Goal: Transaction & Acquisition: Purchase product/service

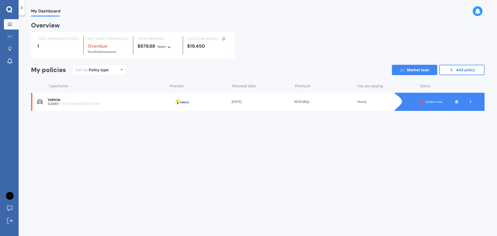
click at [470, 102] on icon at bounding box center [470, 101] width 5 height 5
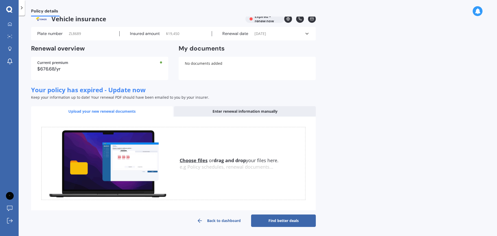
scroll to position [8, 0]
click at [299, 221] on link "Find better deals" at bounding box center [283, 220] width 65 height 12
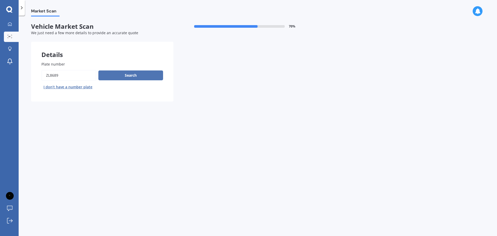
click at [133, 79] on button "Search" at bounding box center [130, 75] width 65 height 10
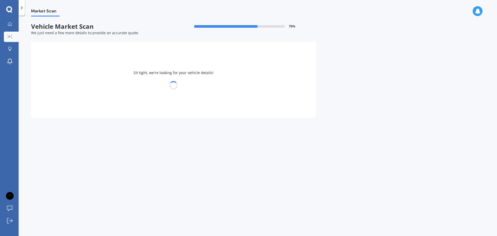
select select "TOYOTA"
select select "LANDCRUISER"
select select "24"
select select "02"
select select "1979"
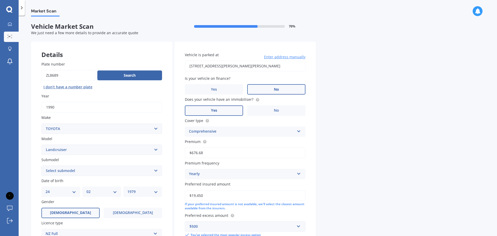
click at [275, 89] on span "No" at bounding box center [276, 89] width 5 height 4
click at [0, 0] on input "No" at bounding box center [0, 0] width 0 height 0
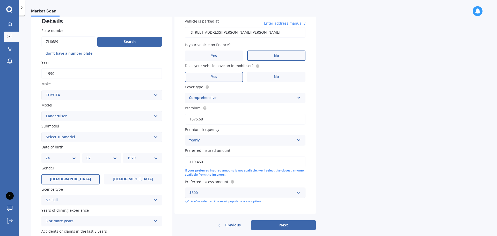
scroll to position [69, 0]
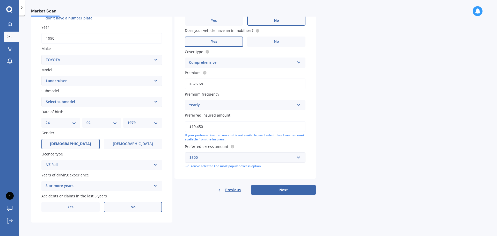
click at [125, 208] on label "No" at bounding box center [133, 207] width 58 height 10
click at [0, 0] on input "No" at bounding box center [0, 0] width 0 height 0
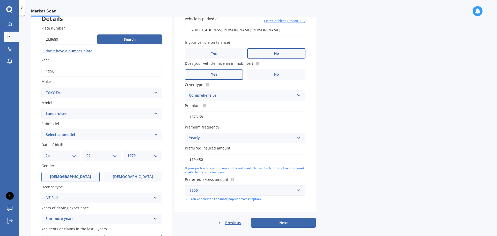
scroll to position [0, 0]
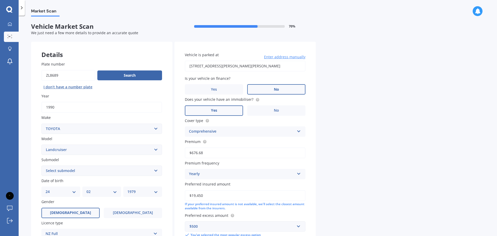
click at [289, 54] on span "Enter address manually" at bounding box center [284, 56] width 41 height 5
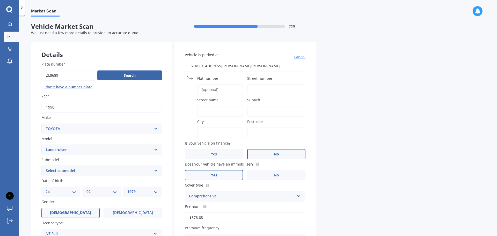
click at [215, 66] on input "76 Douglas McLean Avenue, Marewa, Napier 4110" at bounding box center [245, 66] width 121 height 11
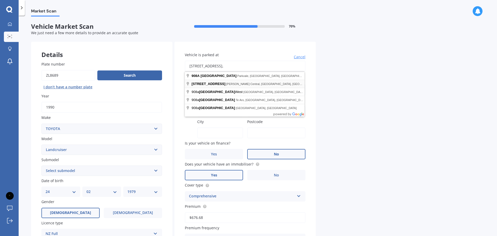
type input "908A Victoria Street"
type input "908A"
type input "Victoria Street"
type input "Hastings"
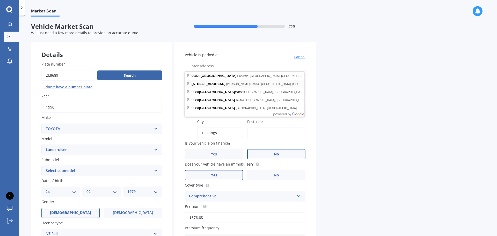
type input "4122"
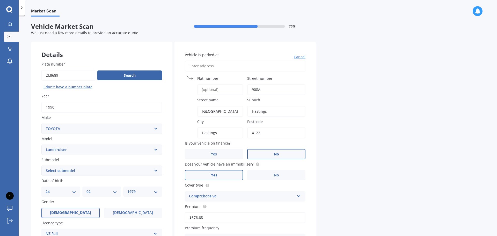
click at [234, 68] on input "Vehicle is parked at" at bounding box center [245, 66] width 121 height 11
type input "908A Victoria Street"
type input "908A Victoria Street, Parkvale, Hastings 4122"
type input "908A"
type input "Victoria Street"
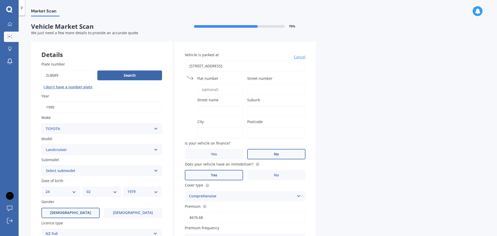
type input "Parkvale"
type input "Hawke's Bay Region"
type input "4122"
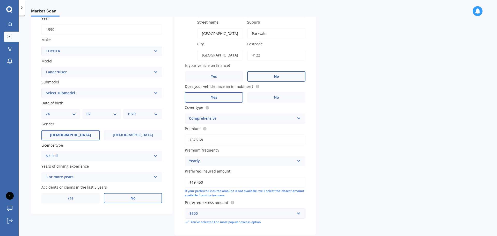
click at [240, 162] on div "Yearly" at bounding box center [242, 161] width 106 height 6
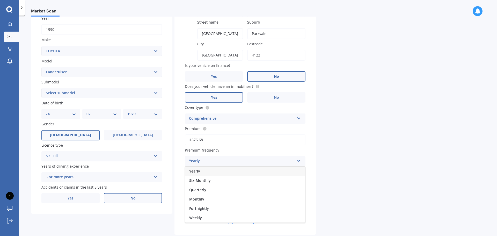
click at [228, 174] on div "Yearly" at bounding box center [245, 171] width 120 height 9
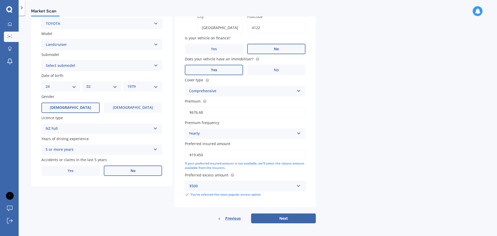
scroll to position [106, 0]
click at [270, 187] on div "$500" at bounding box center [242, 185] width 105 height 6
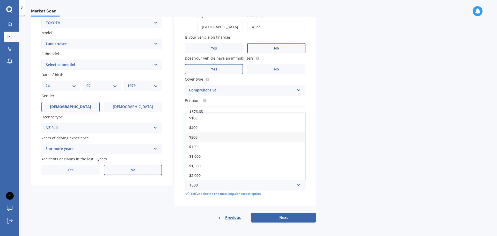
click at [383, 147] on div "Market Scan Vehicle Market Scan 70 % We just need a few more details to provide…" at bounding box center [258, 127] width 479 height 220
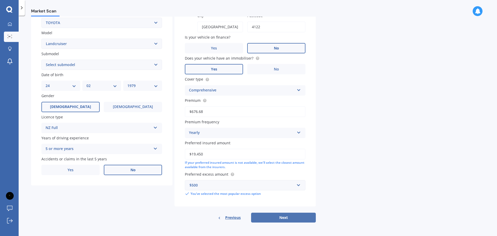
click at [289, 217] on button "Next" at bounding box center [283, 218] width 65 height 10
click at [116, 64] on select "Select submodel (All other) 4WD SWB Hard Top Diesel Diesel 4.2 4WD Diesel 4.5 4…" at bounding box center [101, 65] width 121 height 10
select select "WAGON VX TURBO"
click at [41, 60] on select "Select submodel (All other) 4WD SWB Hard Top Diesel Diesel 4.2 4WD Diesel 4.5 4…" at bounding box center [101, 65] width 121 height 10
click at [267, 216] on button "Next" at bounding box center [283, 218] width 65 height 10
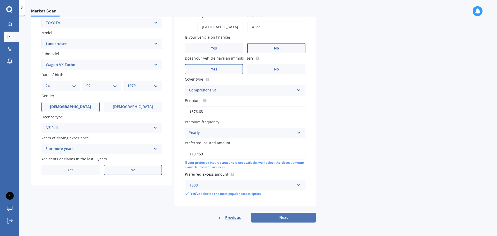
select select "24"
select select "02"
select select "1979"
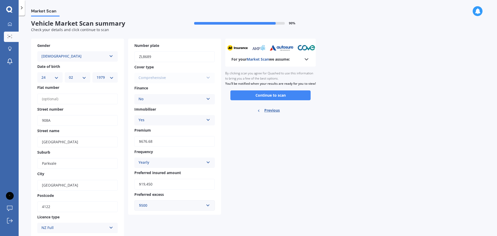
scroll to position [0, 0]
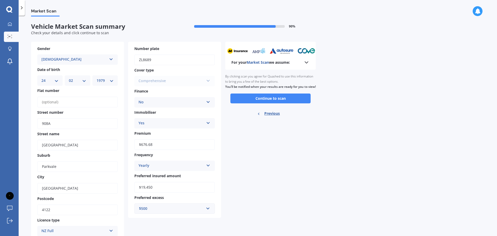
click at [305, 60] on icon at bounding box center [307, 62] width 6 height 6
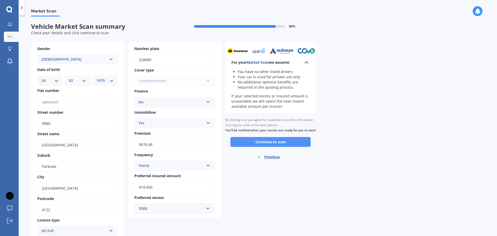
click at [281, 147] on button "Continue to scan" at bounding box center [271, 142] width 80 height 10
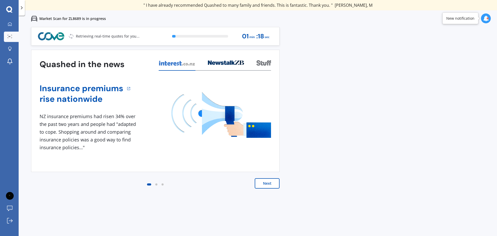
click at [273, 184] on button "Next" at bounding box center [267, 183] width 25 height 10
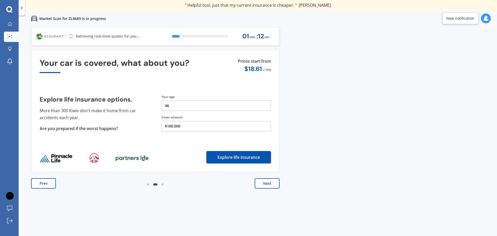
click at [273, 184] on button "Next" at bounding box center [267, 183] width 25 height 10
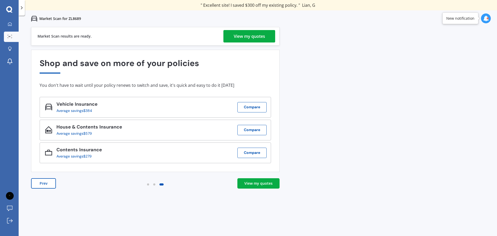
click at [242, 41] on div "View my quotes" at bounding box center [249, 36] width 31 height 12
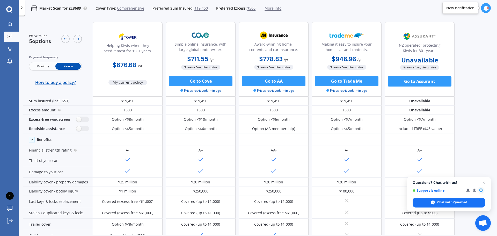
click at [40, 62] on div "Monthly Yearly" at bounding box center [55, 66] width 53 height 9
click at [40, 65] on span "Monthly" at bounding box center [42, 66] width 25 height 7
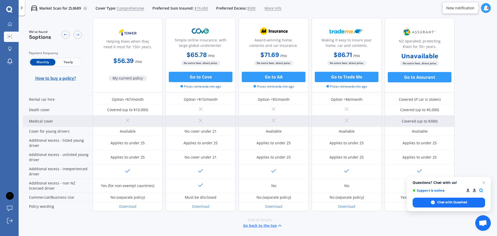
scroll to position [146, 0]
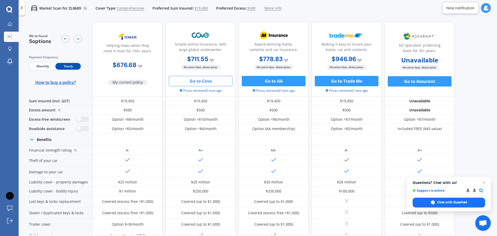
click at [224, 82] on button "Go to Cove" at bounding box center [201, 81] width 64 height 10
